Goal: Find contact information: Find contact information

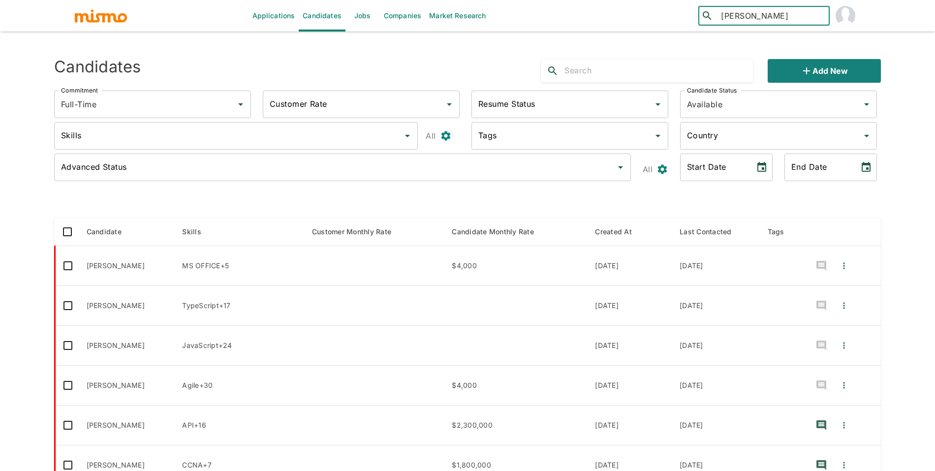
type input "[PERSON_NAME]"
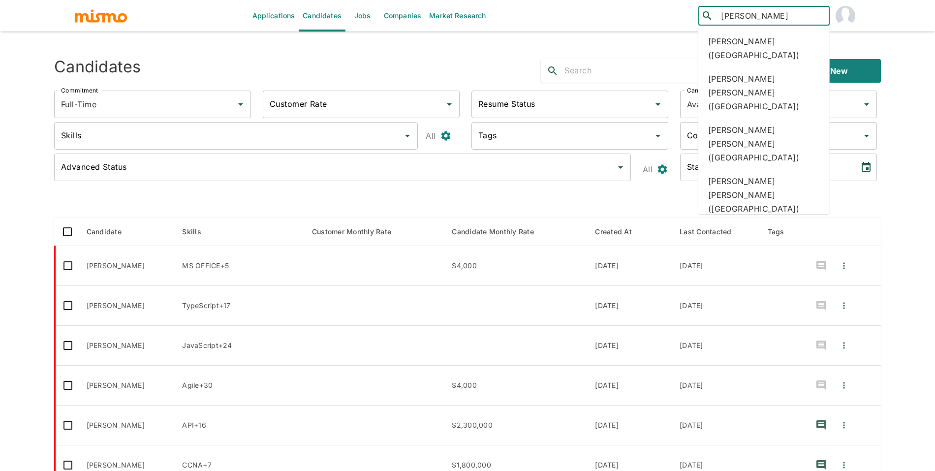
click at [767, 27] on ul "Gabriel Azambuja (Brazil) Franki Gabriel Alfaro Escobar (Costa Rica) GABRIEL AR…" at bounding box center [763, 120] width 131 height 189
click at [769, 33] on div "Gabriel Azambuja (Brazil)" at bounding box center [763, 48] width 131 height 37
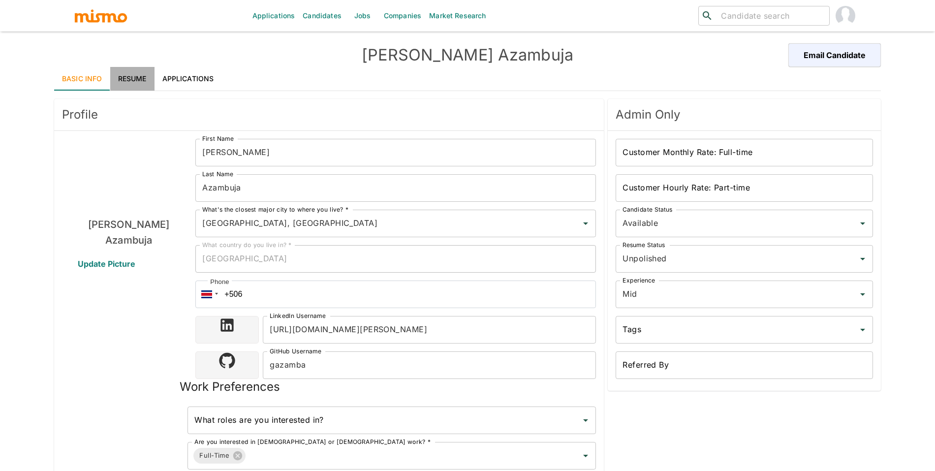
click at [138, 73] on link "Resume" at bounding box center [132, 79] width 44 height 24
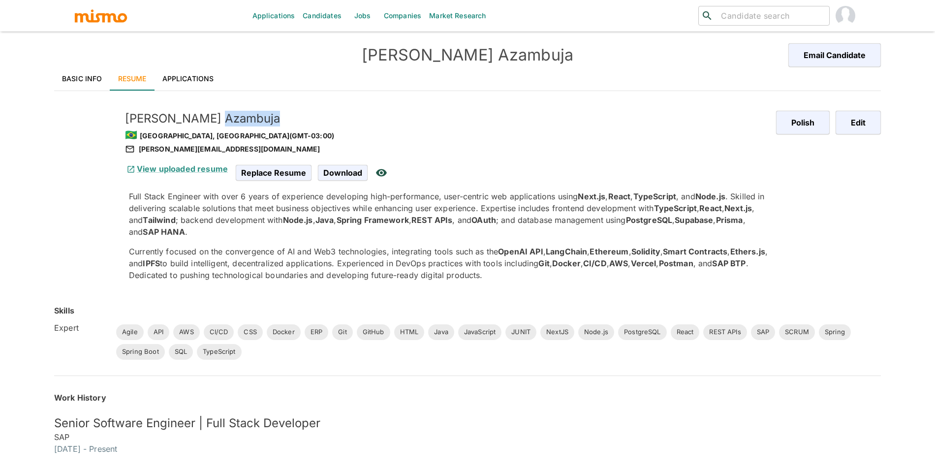
drag, startPoint x: 171, startPoint y: 119, endPoint x: 286, endPoint y: 121, distance: 114.2
click at [274, 122] on h5 "[PERSON_NAME]" at bounding box center [446, 119] width 643 height 16
copy h5 "Azambuja"
click at [210, 153] on div "[PERSON_NAME][EMAIL_ADDRESS][DOMAIN_NAME]" at bounding box center [446, 149] width 643 height 12
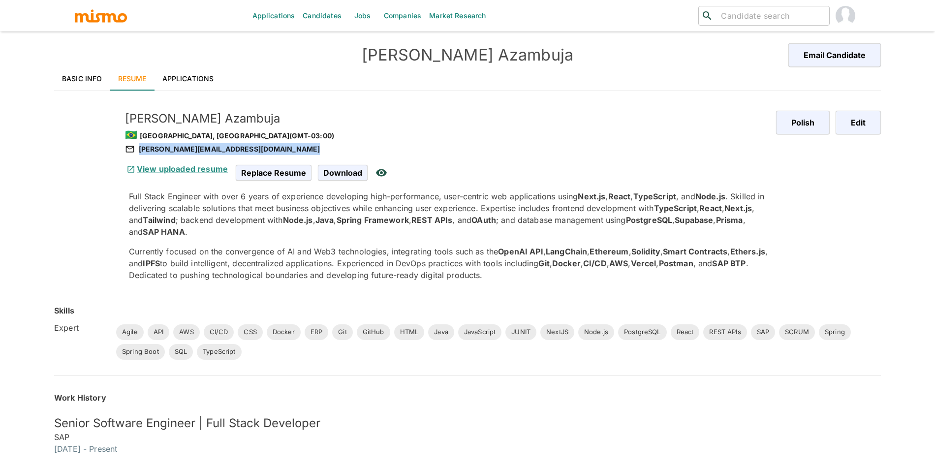
click at [210, 153] on div "[PERSON_NAME][EMAIL_ADDRESS][DOMAIN_NAME]" at bounding box center [446, 149] width 643 height 12
copy div "[PERSON_NAME][EMAIL_ADDRESS][DOMAIN_NAME]"
click at [340, 180] on span "Download" at bounding box center [344, 172] width 53 height 19
